Goal: Information Seeking & Learning: Learn about a topic

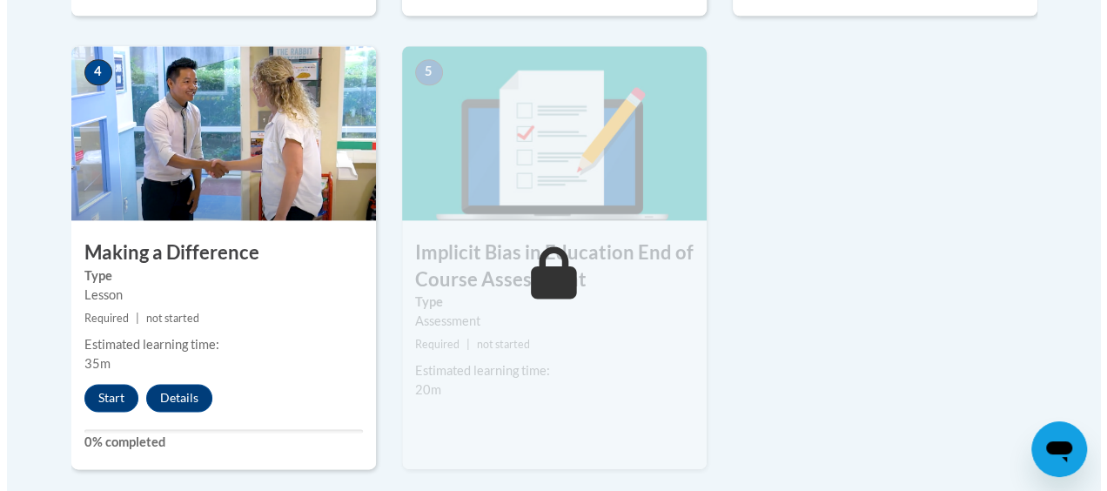
scroll to position [1045, 0]
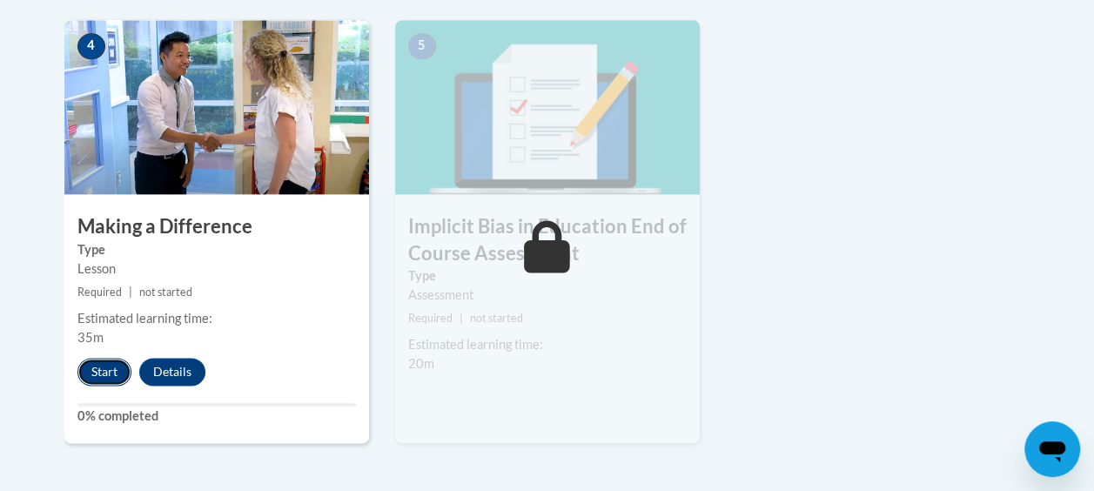
click at [92, 369] on button "Start" at bounding box center [104, 372] width 54 height 28
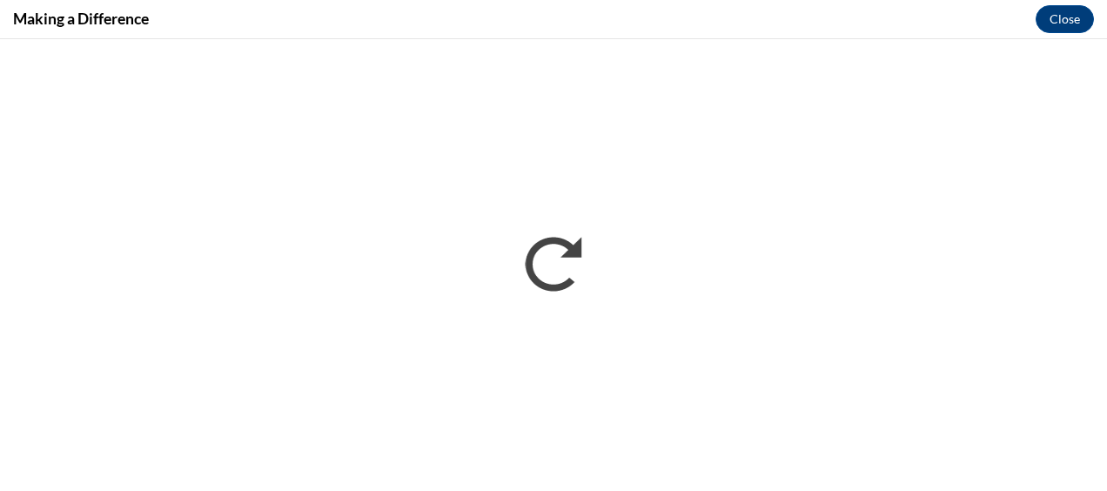
scroll to position [0, 0]
